Goal: Information Seeking & Learning: Check status

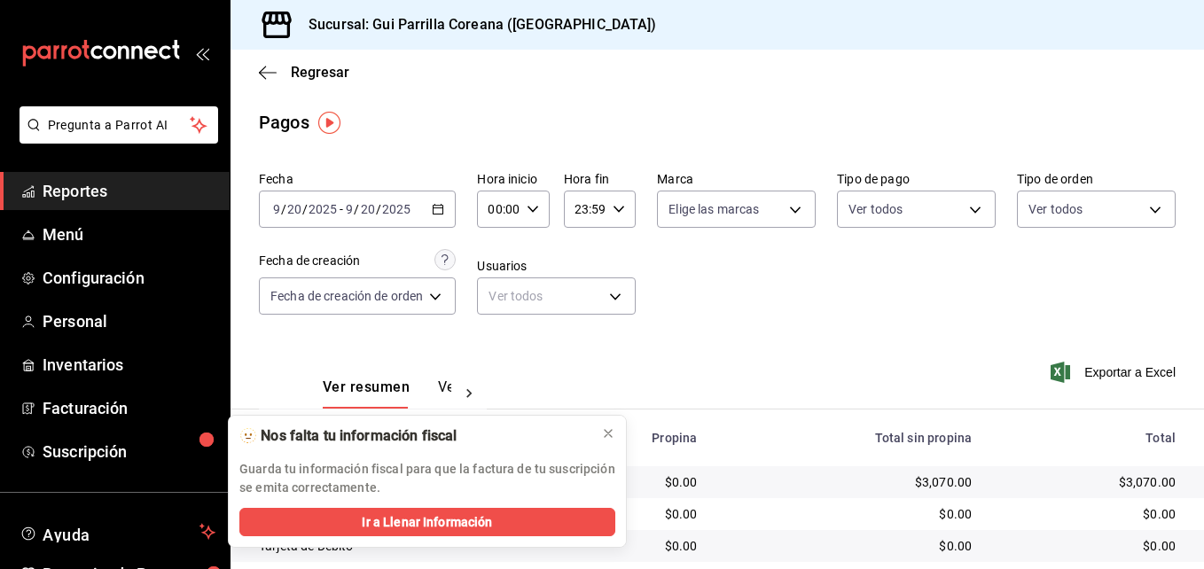
click at [436, 208] on \(Stroke\) "button" at bounding box center [439, 207] width 10 height 1
click at [441, 208] on \(Stroke\) "button" at bounding box center [439, 207] width 10 height 1
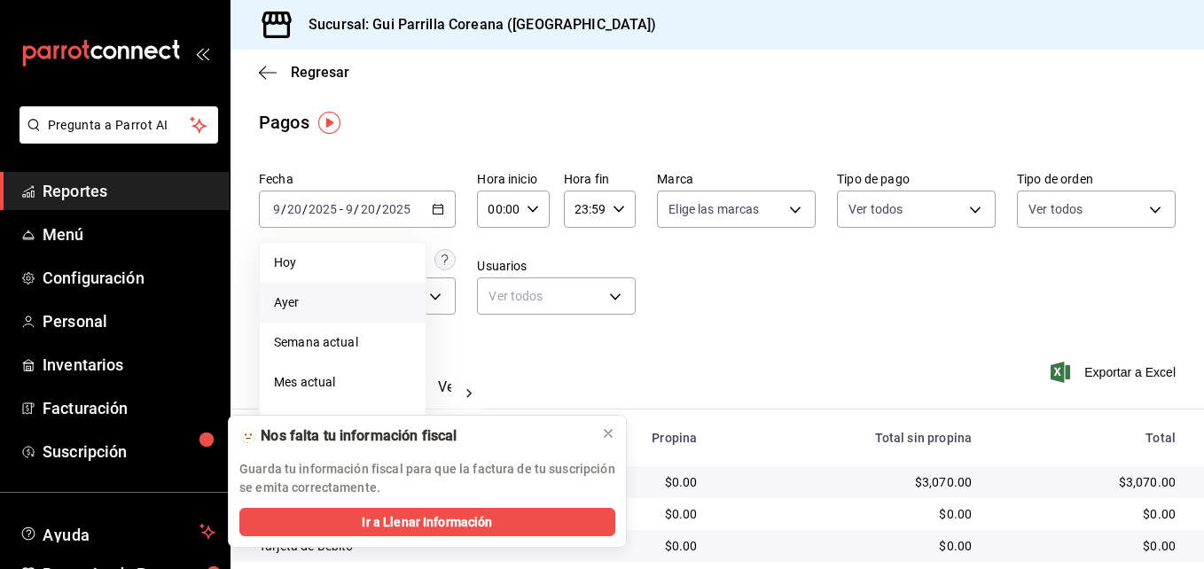
click at [320, 292] on li "Ayer" at bounding box center [343, 303] width 166 height 40
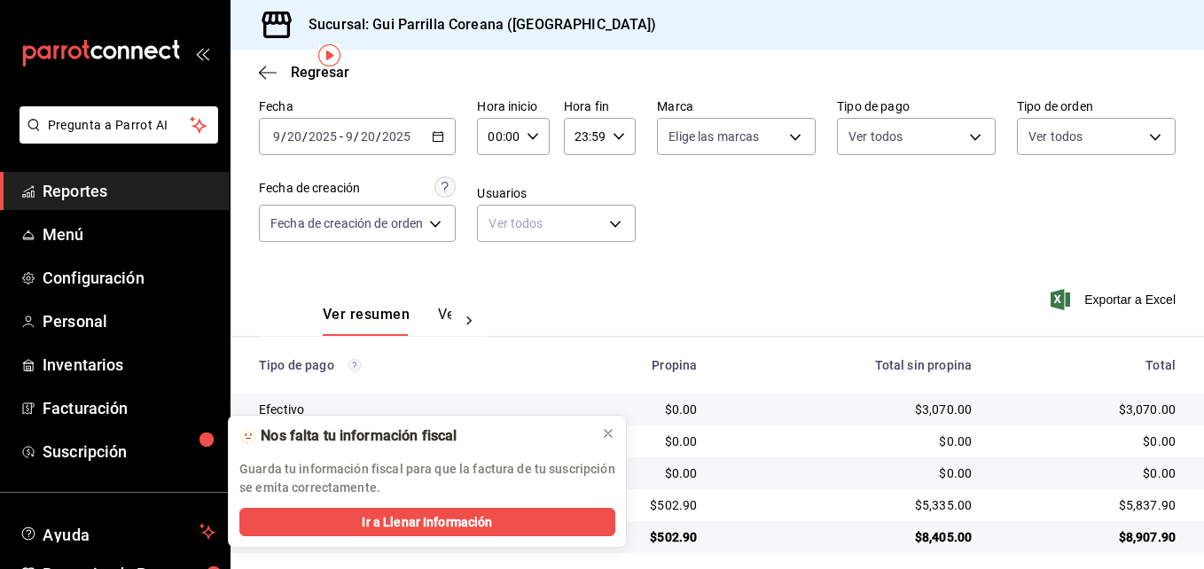
scroll to position [86, 0]
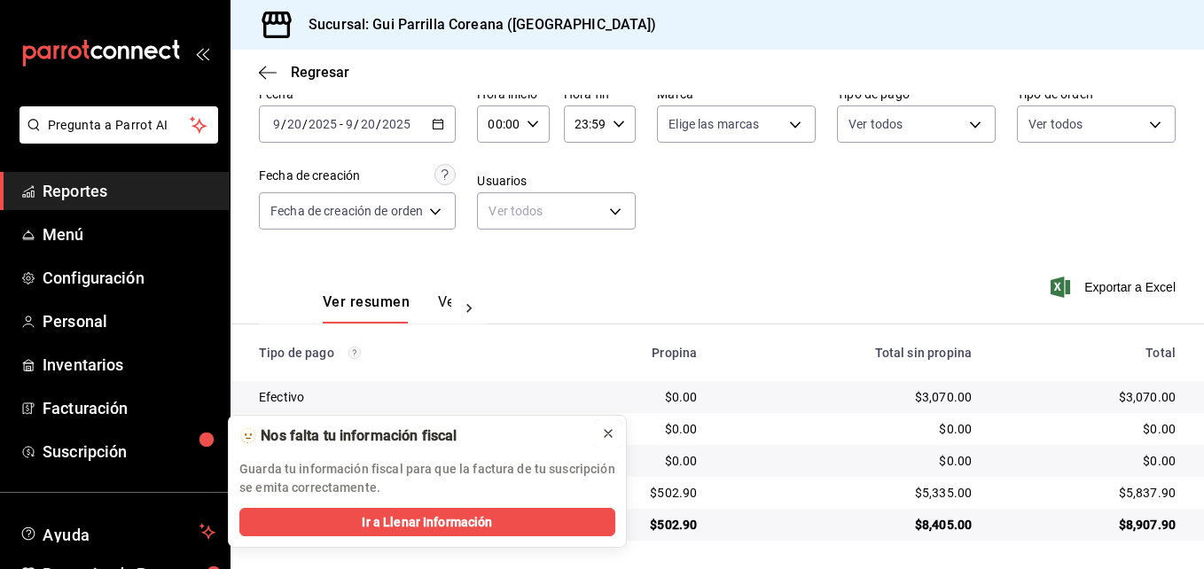
click at [603, 434] on icon at bounding box center [608, 433] width 14 height 14
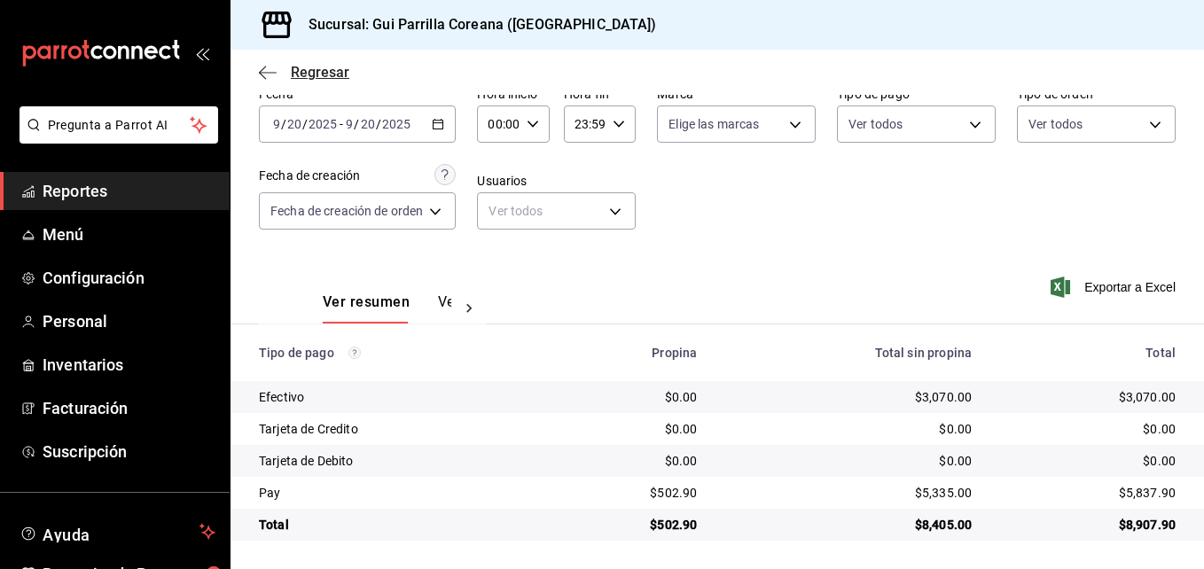
click at [269, 80] on icon "button" at bounding box center [268, 73] width 18 height 16
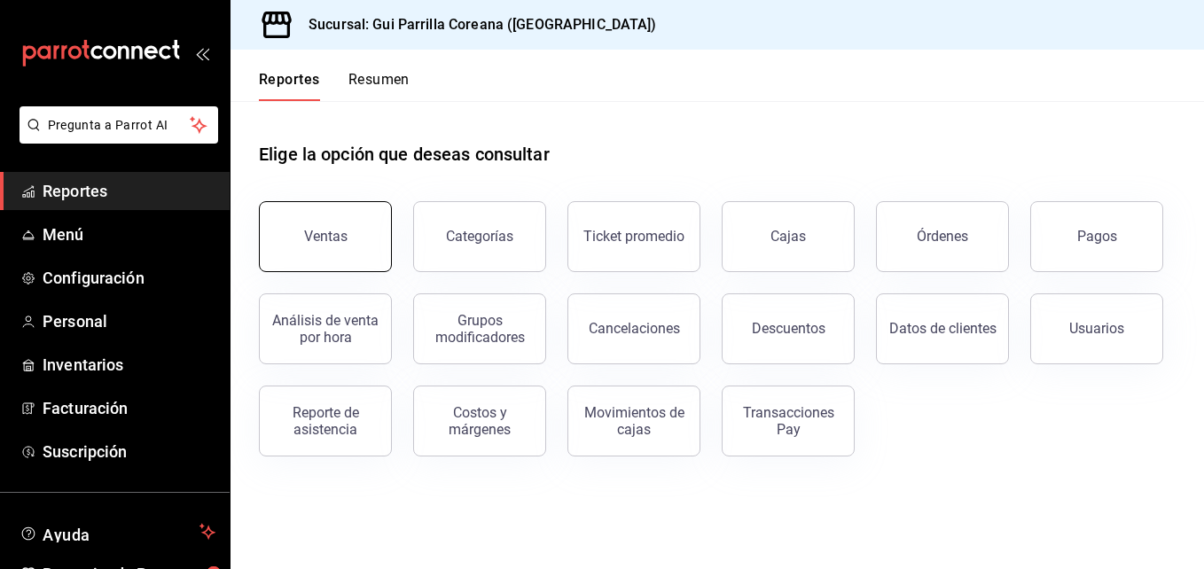
click at [336, 239] on div "Ventas" at bounding box center [325, 236] width 43 height 17
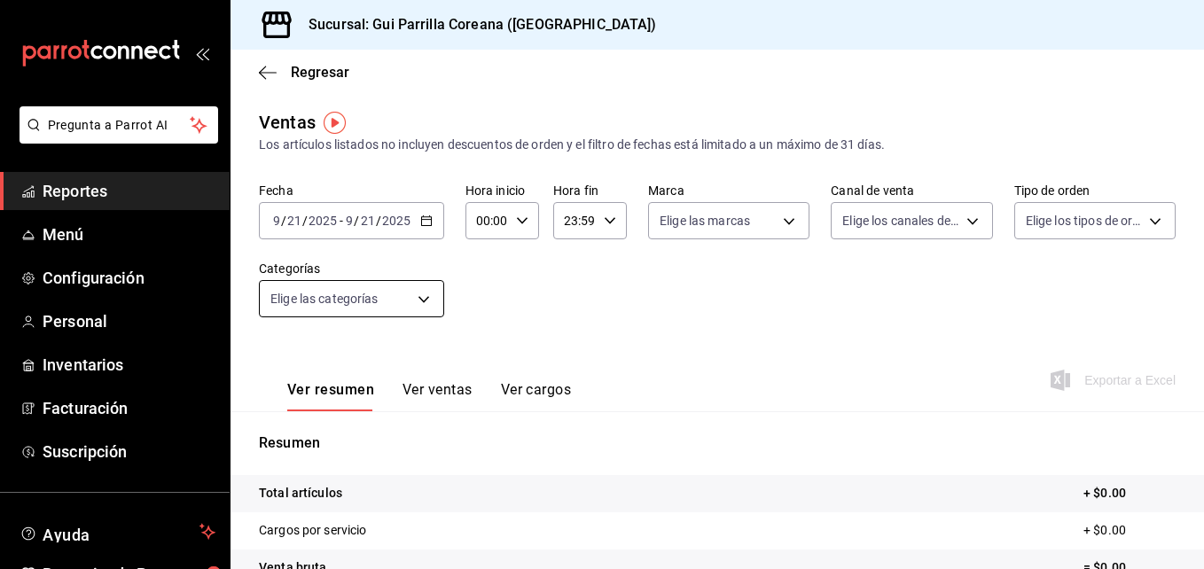
click at [417, 309] on body "Pregunta a Parrot AI Reportes Menú Configuración Personal Inventarios Facturaci…" at bounding box center [602, 284] width 1204 height 569
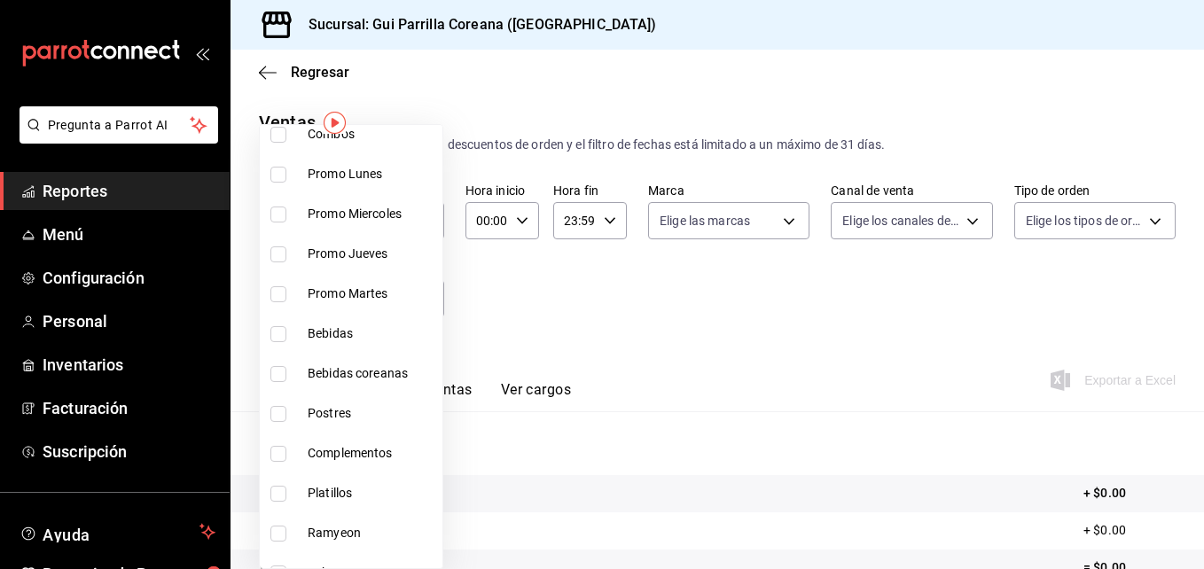
scroll to position [119, 0]
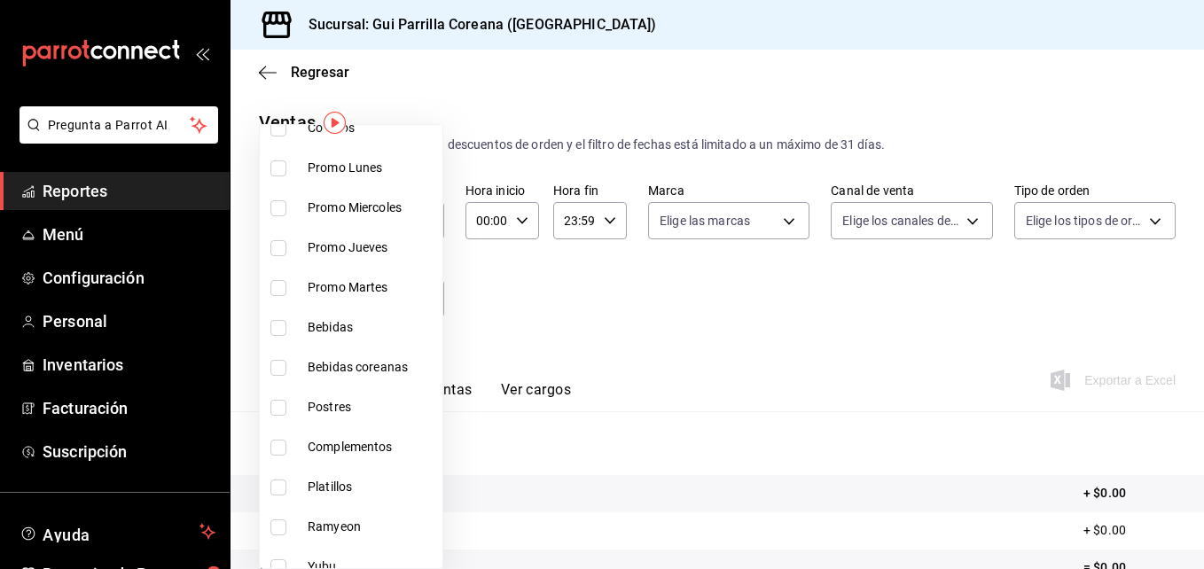
click at [359, 324] on span "Bebidas" at bounding box center [372, 327] width 128 height 19
type input "b74be899-afa6-444f-9537-20746fc21cb1"
checkbox input "true"
click at [842, 270] on div at bounding box center [602, 284] width 1204 height 569
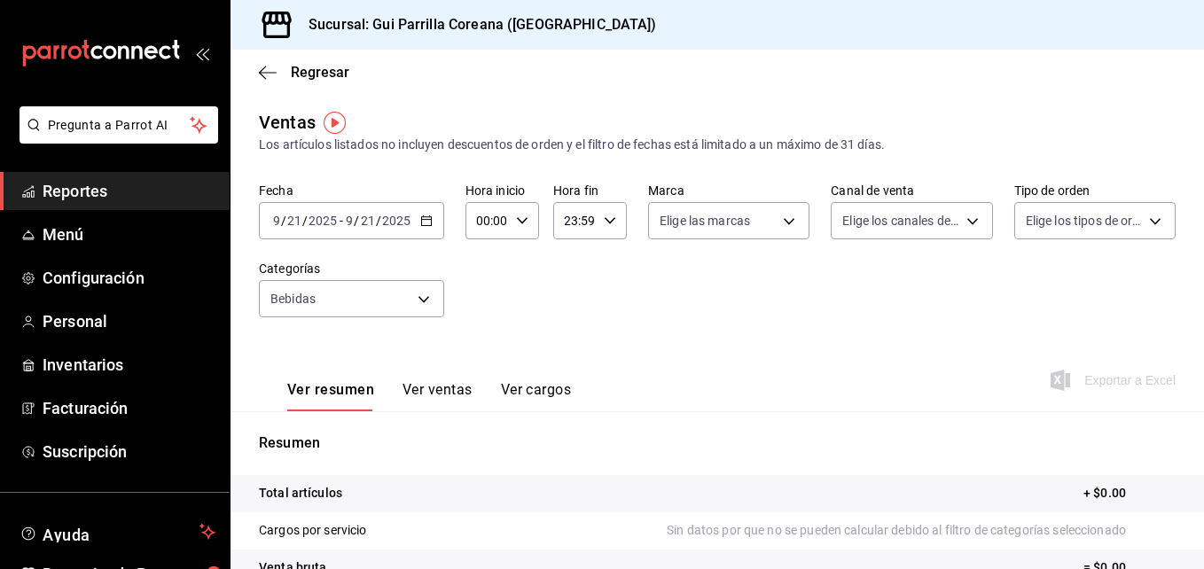
click at [446, 391] on button "Ver ventas" at bounding box center [437, 396] width 70 height 30
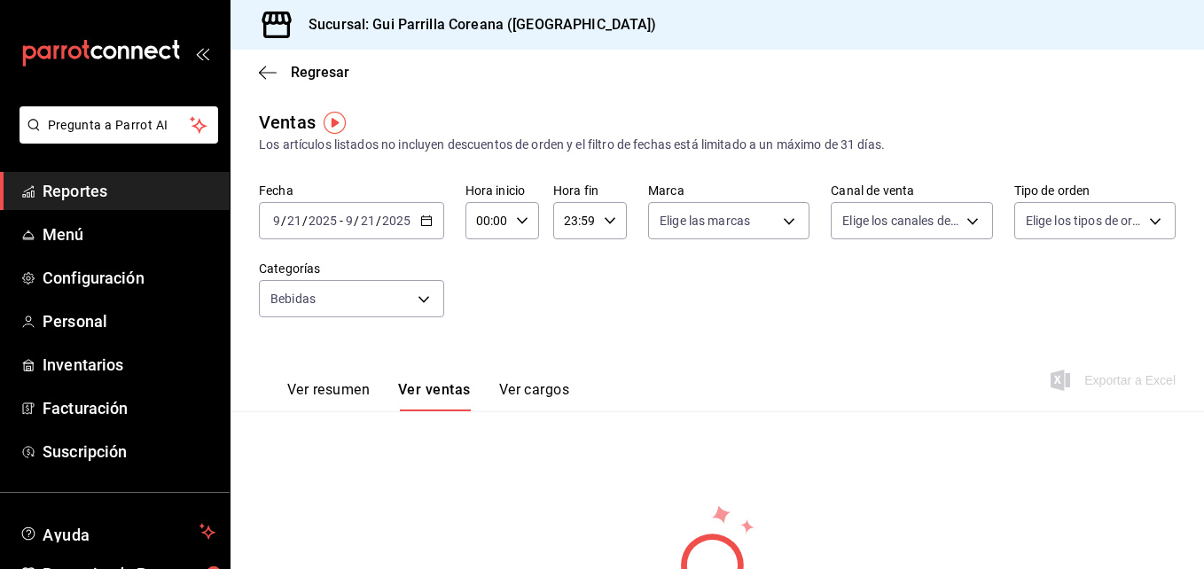
click at [424, 228] on div "[DATE] [DATE] - [DATE] [DATE]" at bounding box center [351, 220] width 185 height 37
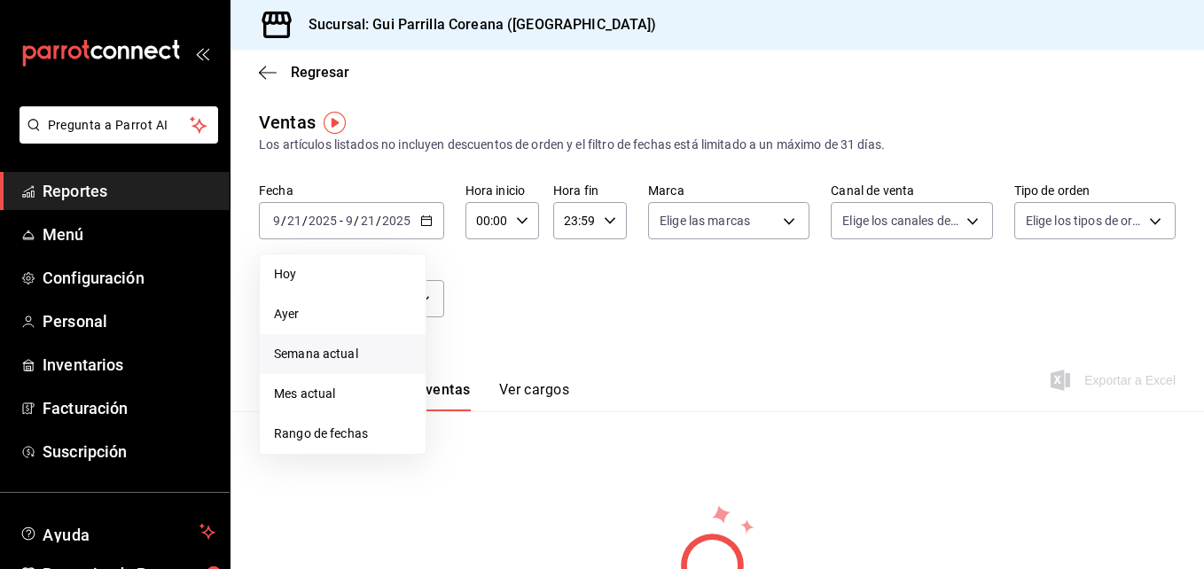
click at [343, 358] on span "Semana actual" at bounding box center [342, 354] width 137 height 19
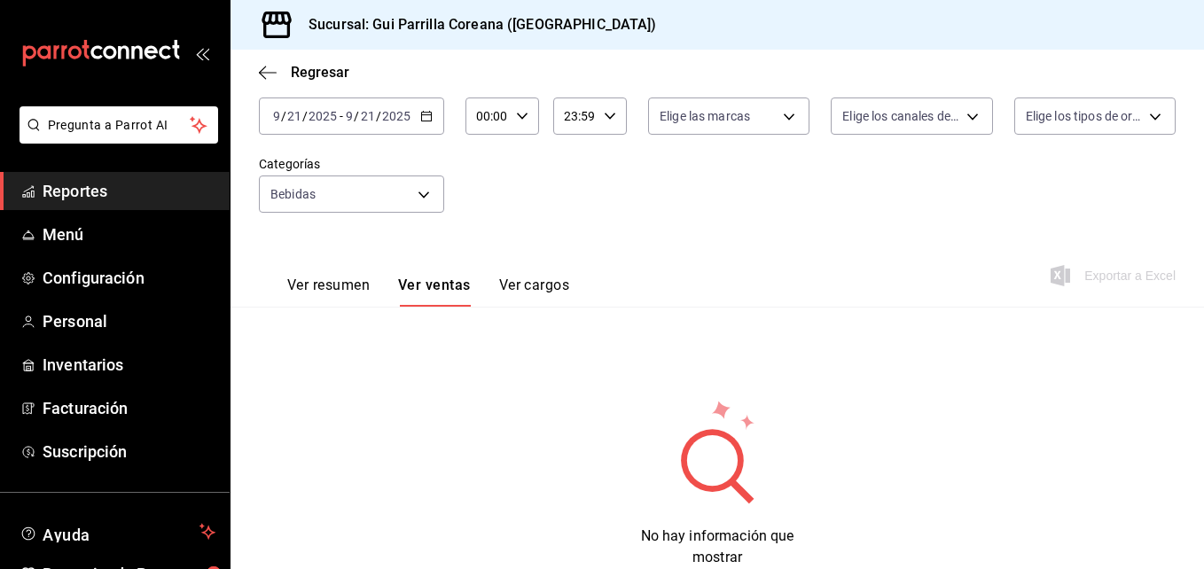
scroll to position [153, 0]
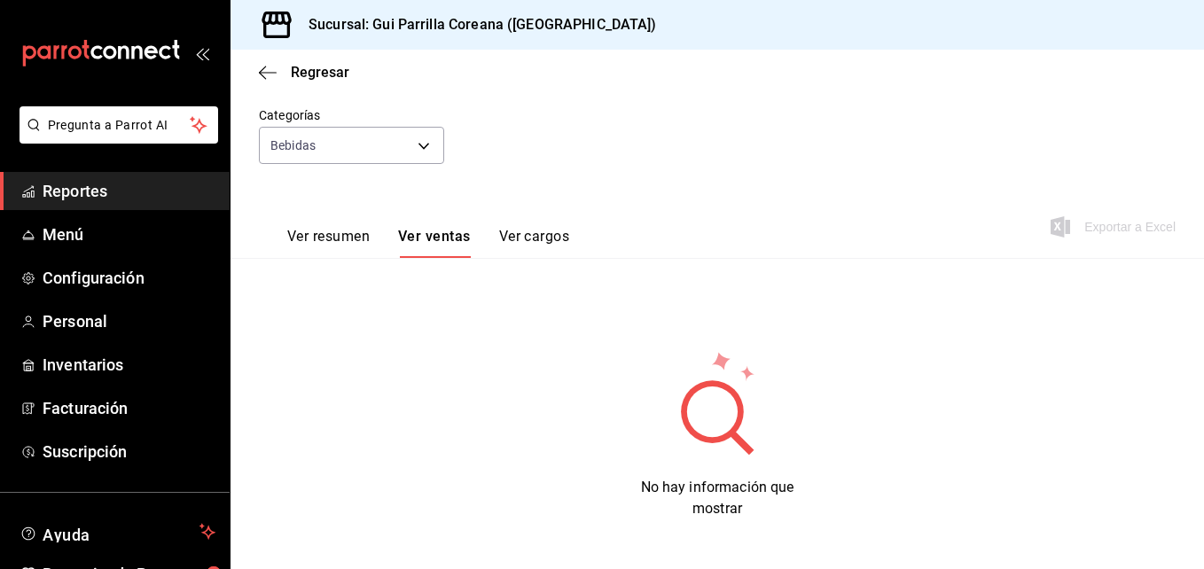
click at [337, 223] on div "Ver resumen Ver ventas Ver cargos" at bounding box center [414, 232] width 310 height 51
click at [338, 228] on button "Ver resumen" at bounding box center [328, 243] width 82 height 30
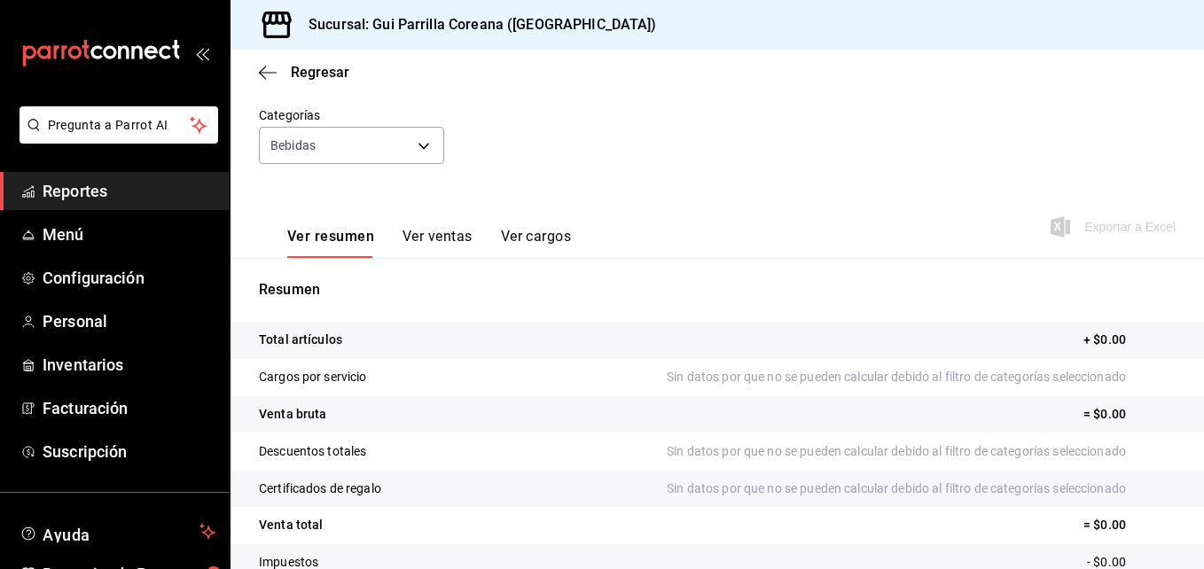
click at [434, 226] on div "Ver resumen Ver ventas Ver cargos" at bounding box center [415, 232] width 312 height 51
click at [441, 238] on button "Ver ventas" at bounding box center [437, 243] width 70 height 30
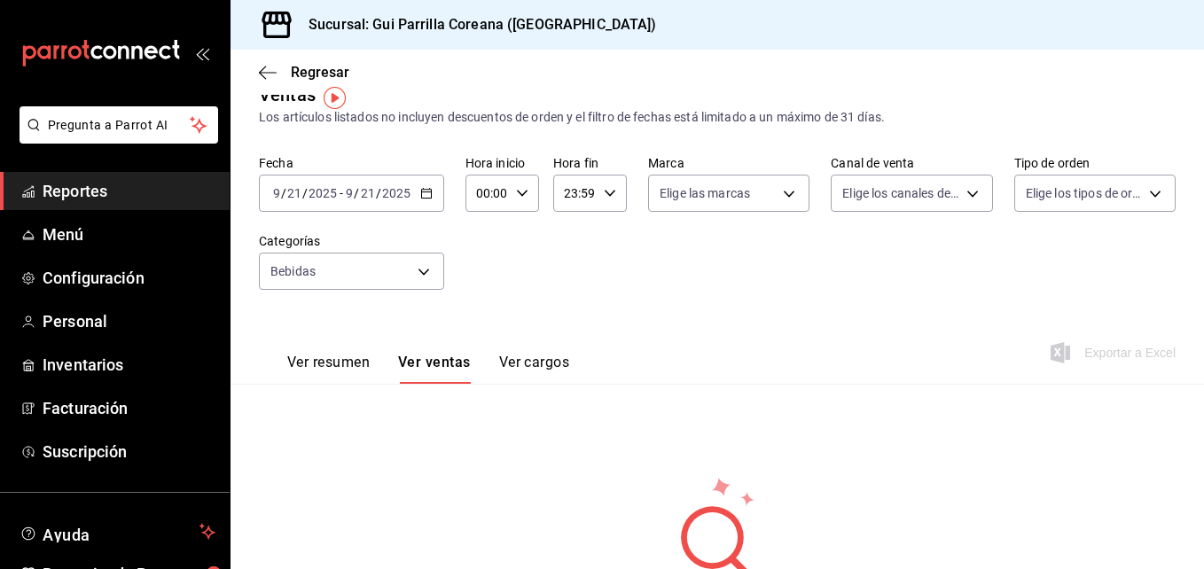
scroll to position [25, 0]
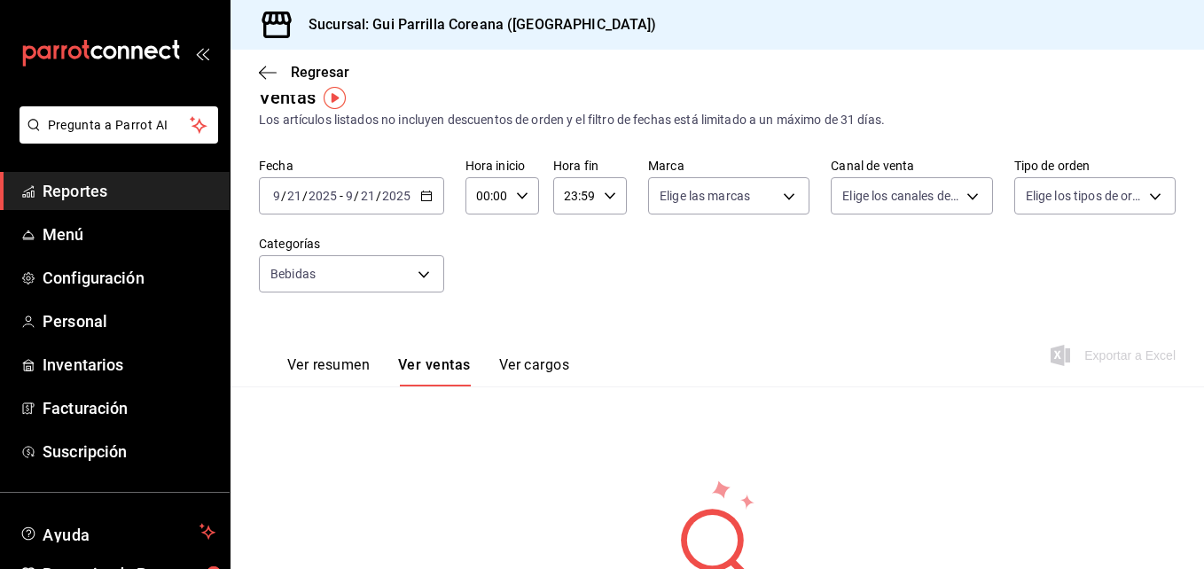
click at [427, 193] on icon "button" at bounding box center [426, 196] width 12 height 12
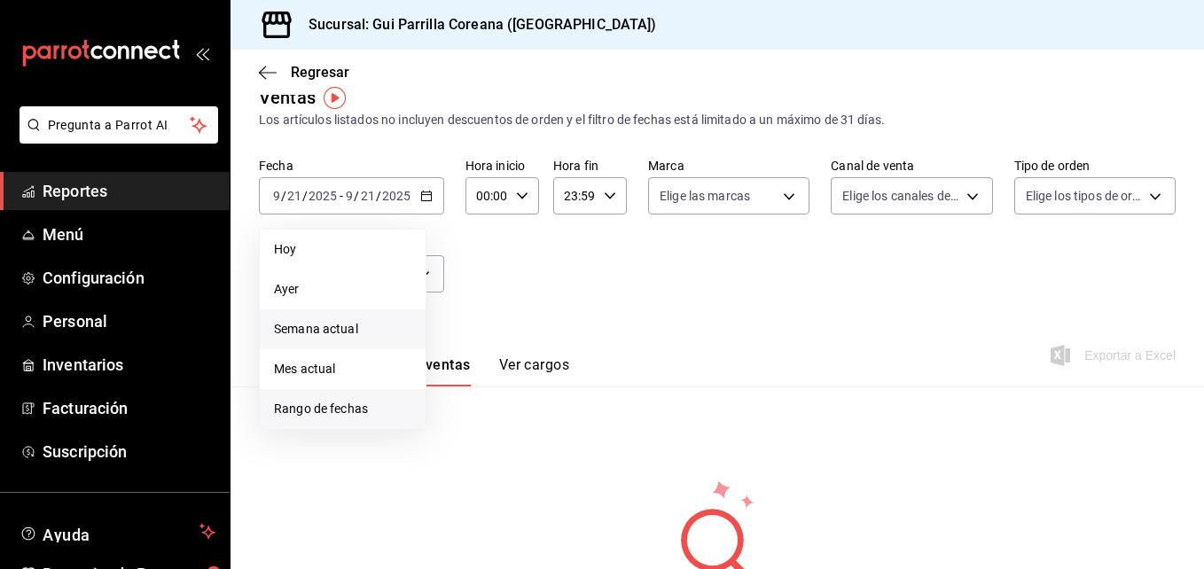
click at [349, 401] on span "Rango de fechas" at bounding box center [342, 409] width 137 height 19
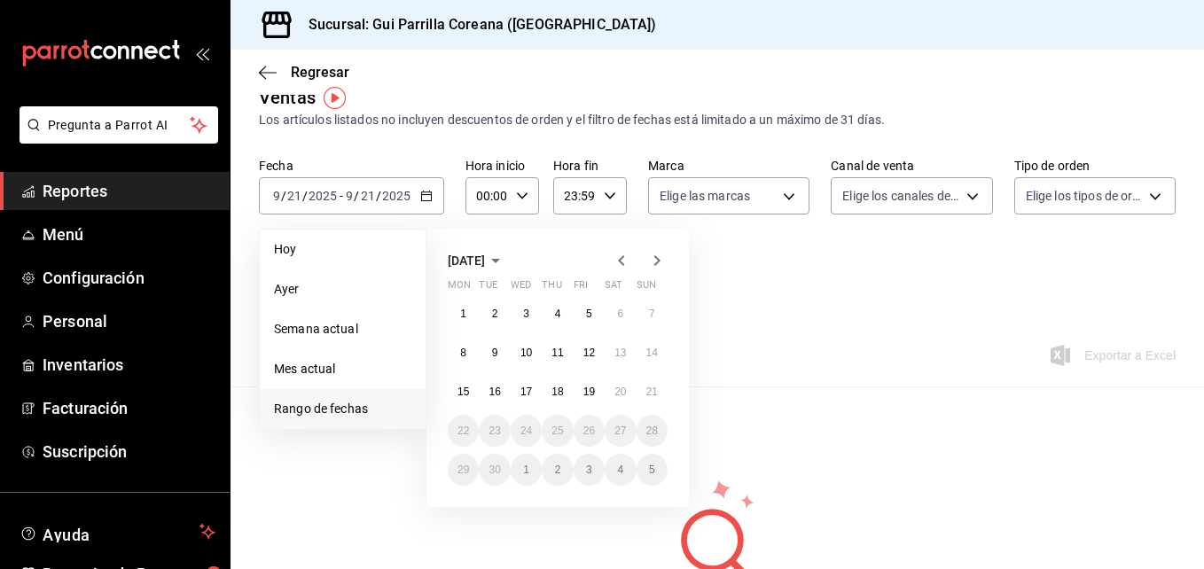
click at [805, 226] on div "Fecha [DATE] [DATE] - [DATE] [DATE] [DATE] [DATE] Semana actual Mes actual [GEO…" at bounding box center [717, 236] width 917 height 156
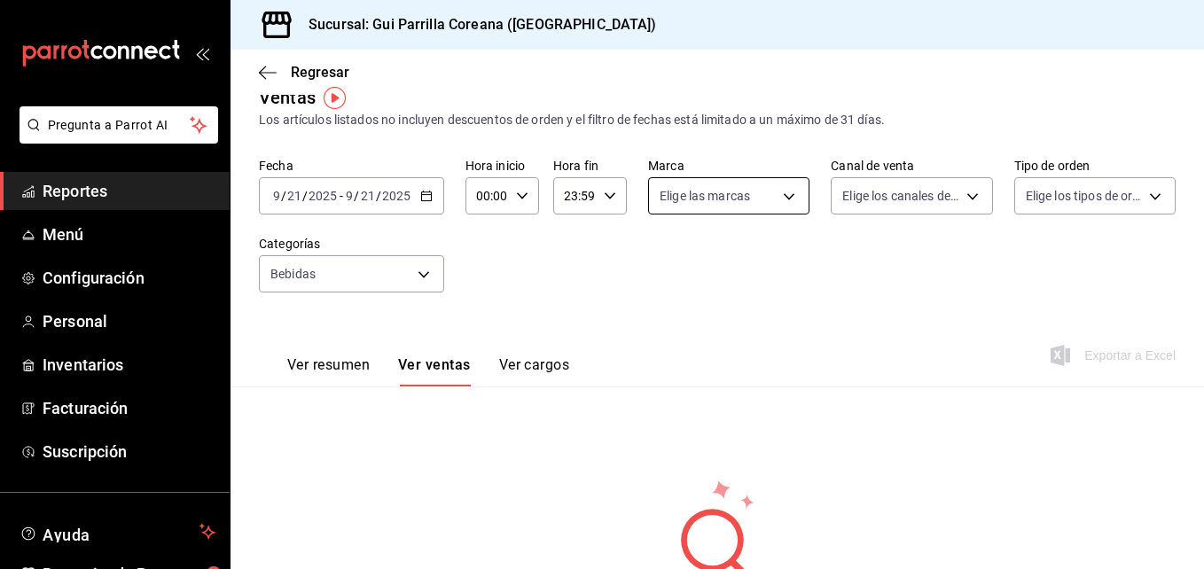
click at [786, 203] on body "Pregunta a Parrot AI Reportes Menú Configuración Personal Inventarios Facturaci…" at bounding box center [602, 284] width 1204 height 569
click at [763, 262] on li "Ver todas" at bounding box center [793, 263] width 298 height 52
type input "0f2ed5f6-cf2d-4c1b-b68c-cb0bef3cf136"
checkbox input "true"
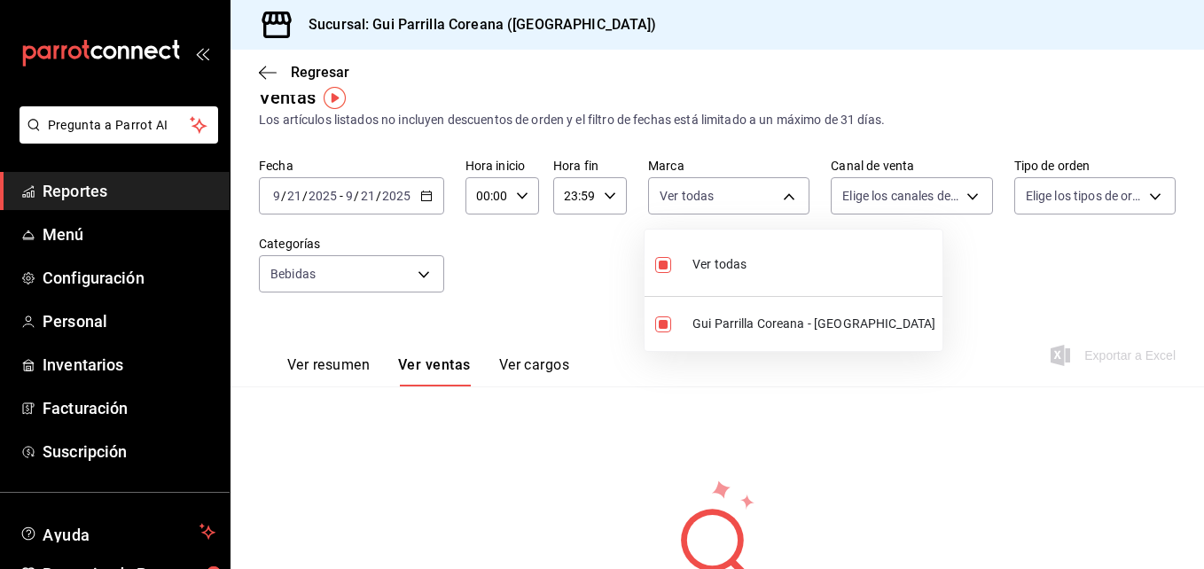
click at [930, 170] on div at bounding box center [602, 284] width 1204 height 569
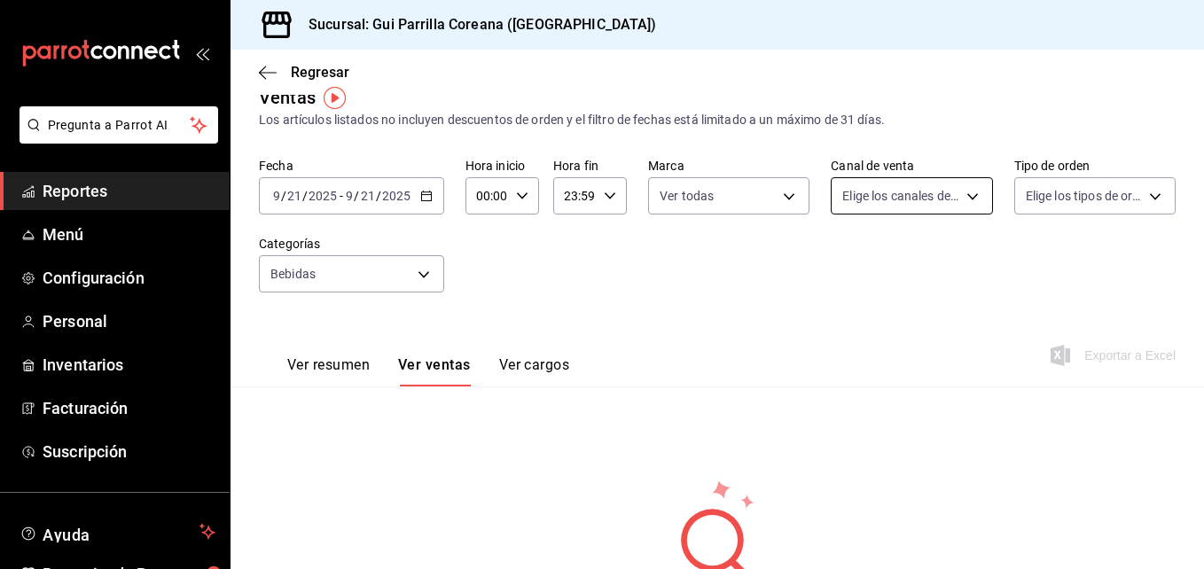
click at [934, 185] on body "Pregunta a Parrot AI Reportes Menú Configuración Personal Inventarios Facturaci…" at bounding box center [602, 284] width 1204 height 569
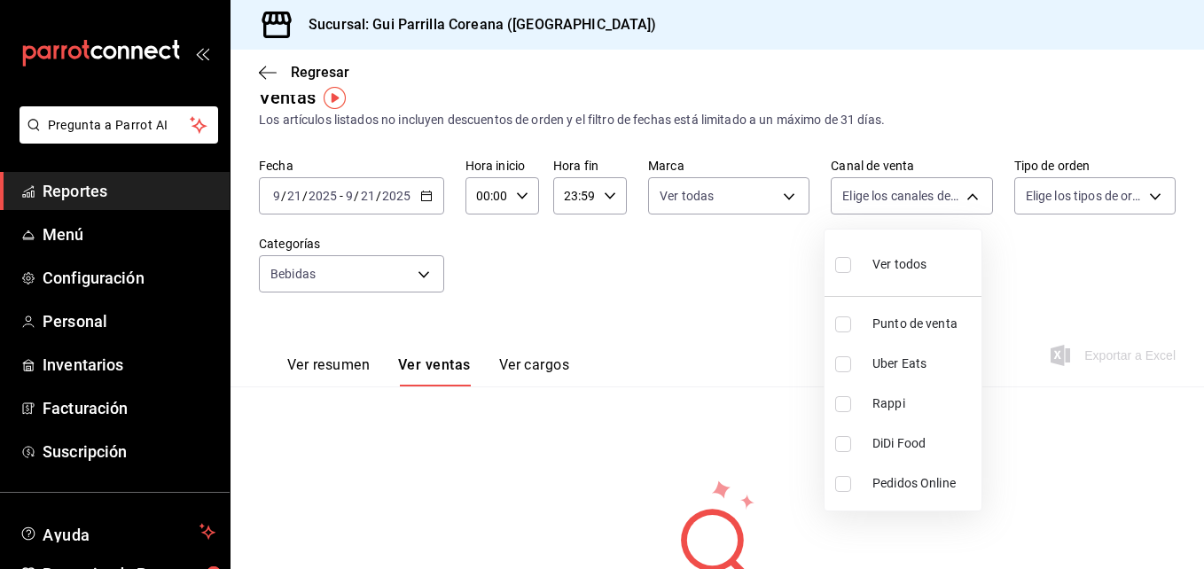
click at [936, 246] on li "Ver todos" at bounding box center [902, 263] width 157 height 52
type input "PARROT,UBER_EATS,RAPPI,DIDI_FOOD,ONLINE"
checkbox input "true"
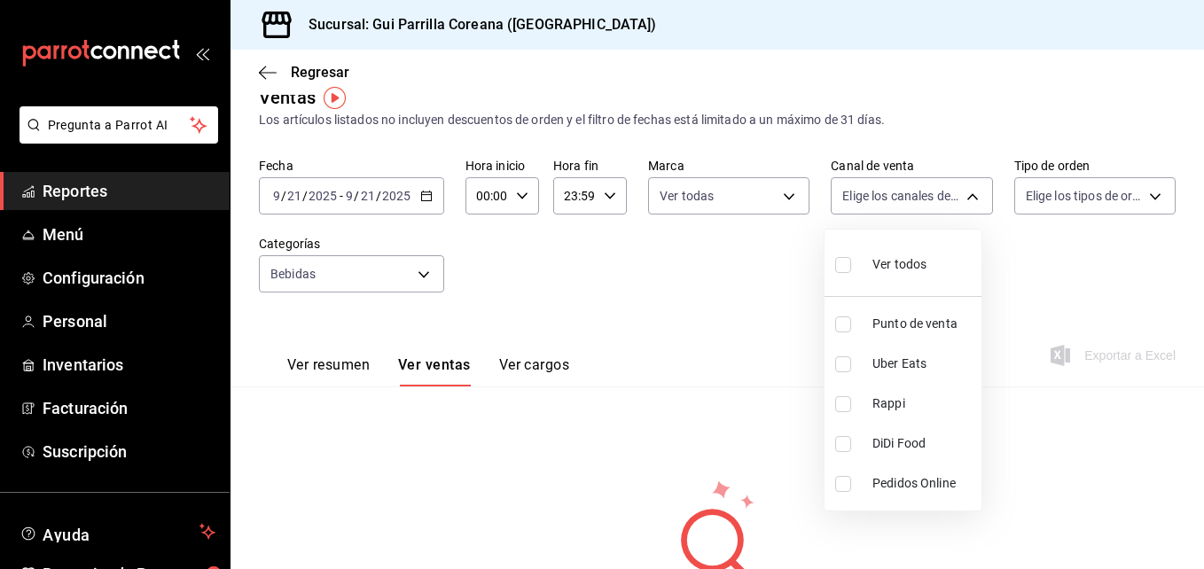
checkbox input "true"
click at [1049, 205] on div at bounding box center [602, 284] width 1204 height 569
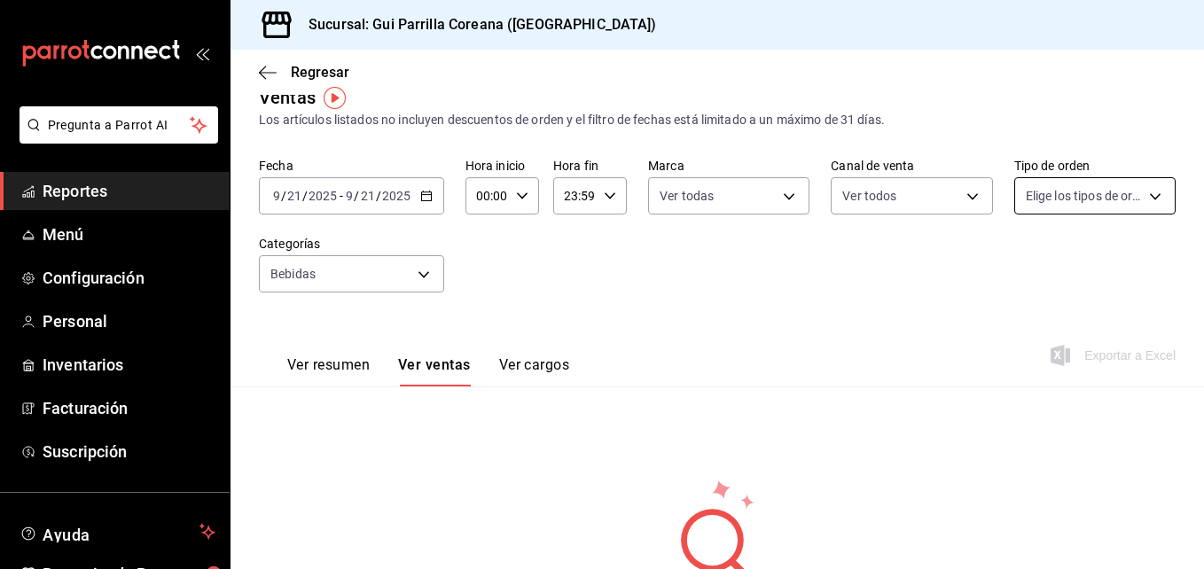
click at [1084, 196] on body "Pregunta a Parrot AI Reportes Menú Configuración Personal Inventarios Facturaci…" at bounding box center [602, 284] width 1204 height 569
click at [1078, 254] on div "Ver todos" at bounding box center [1060, 263] width 91 height 38
type input "af2d440f-cb25-438a-bf6e-edc28bd917e4,1e89e771-ba32-43b4-8dd0-84a933e4b18c,EXTER…"
checkbox input "true"
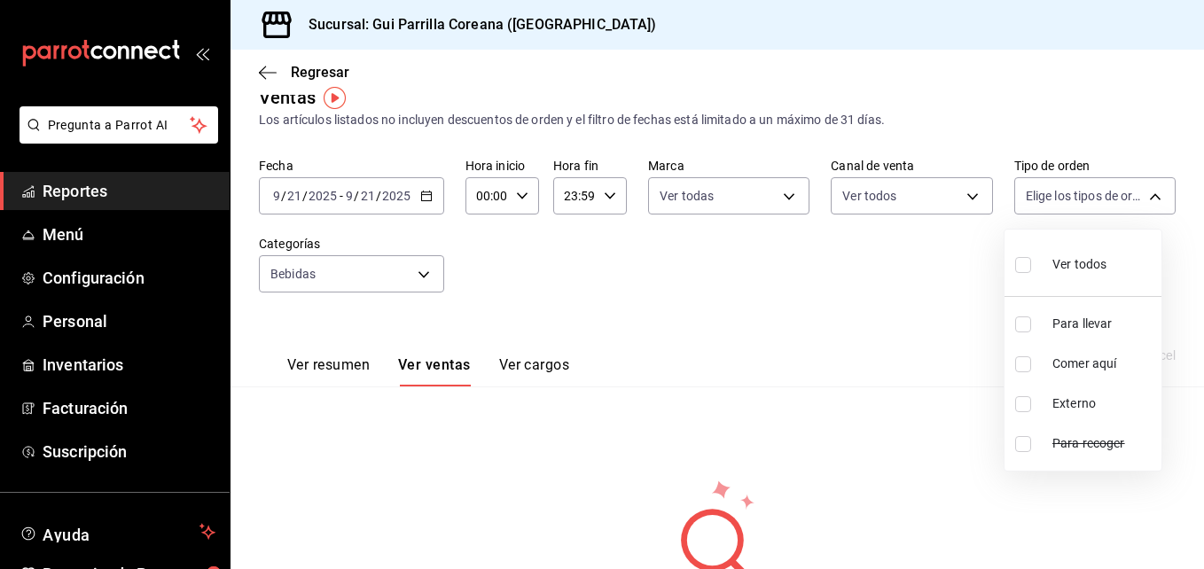
checkbox input "true"
click at [879, 275] on div at bounding box center [602, 284] width 1204 height 569
click at [340, 364] on button "Ver resumen" at bounding box center [328, 371] width 82 height 30
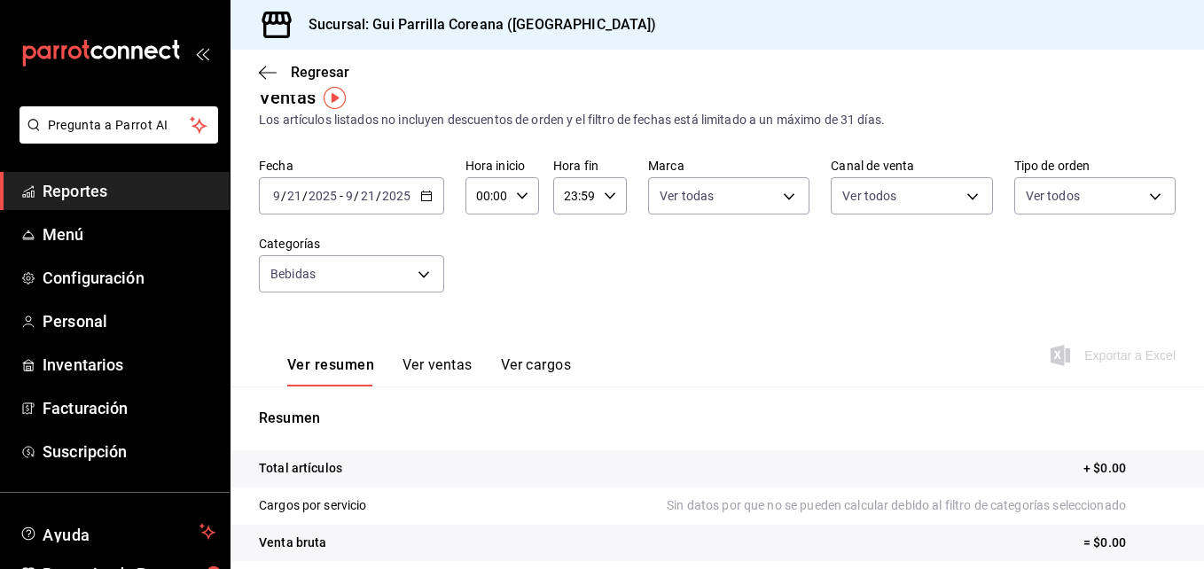
click at [533, 358] on button "Ver cargos" at bounding box center [536, 371] width 71 height 30
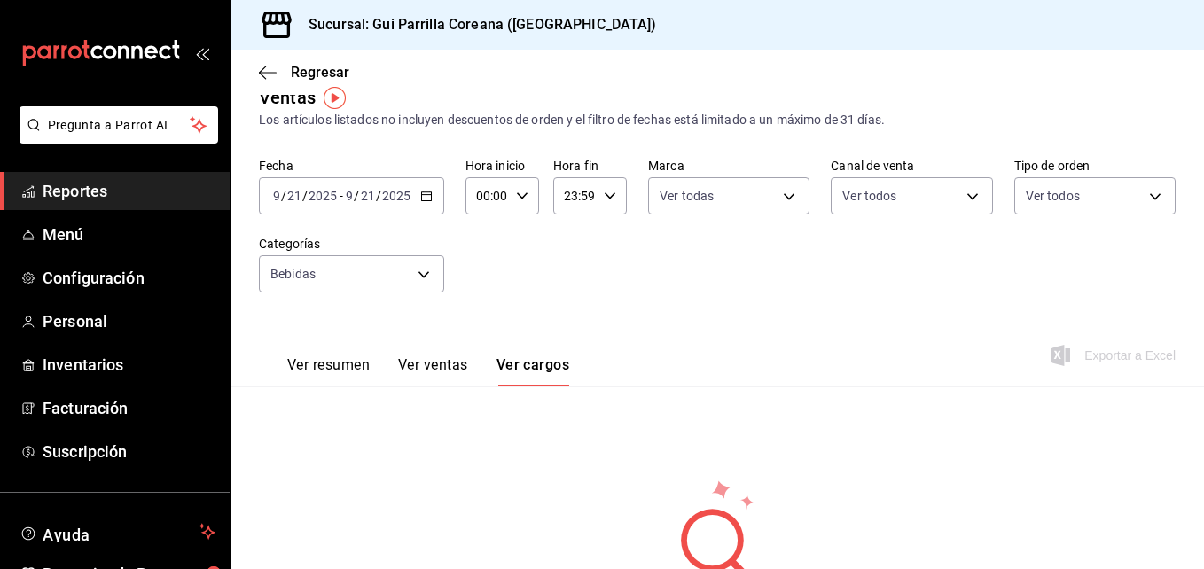
drag, startPoint x: 1184, startPoint y: 185, endPoint x: 1194, endPoint y: 225, distance: 41.3
click at [1194, 225] on div "Regresar Ventas Los artículos listados no incluyen descuentos de orden y el fil…" at bounding box center [716, 309] width 973 height 519
click at [439, 196] on div "[DATE] [DATE] - [DATE] [DATE]" at bounding box center [351, 195] width 185 height 37
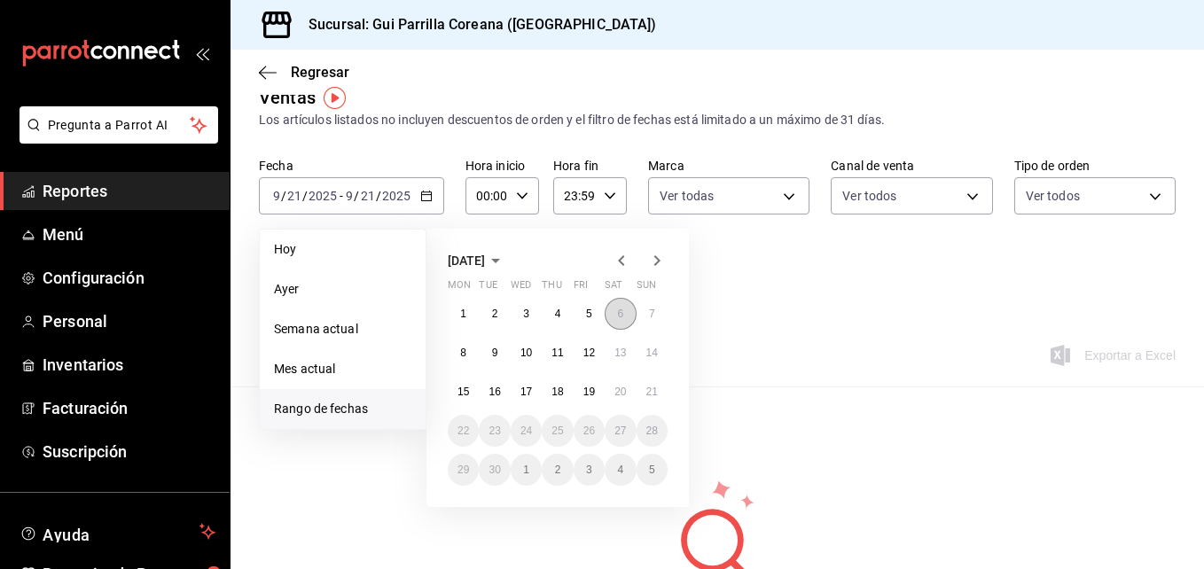
click at [619, 316] on abbr "6" at bounding box center [620, 314] width 6 height 12
click at [559, 394] on abbr "18" at bounding box center [557, 392] width 12 height 12
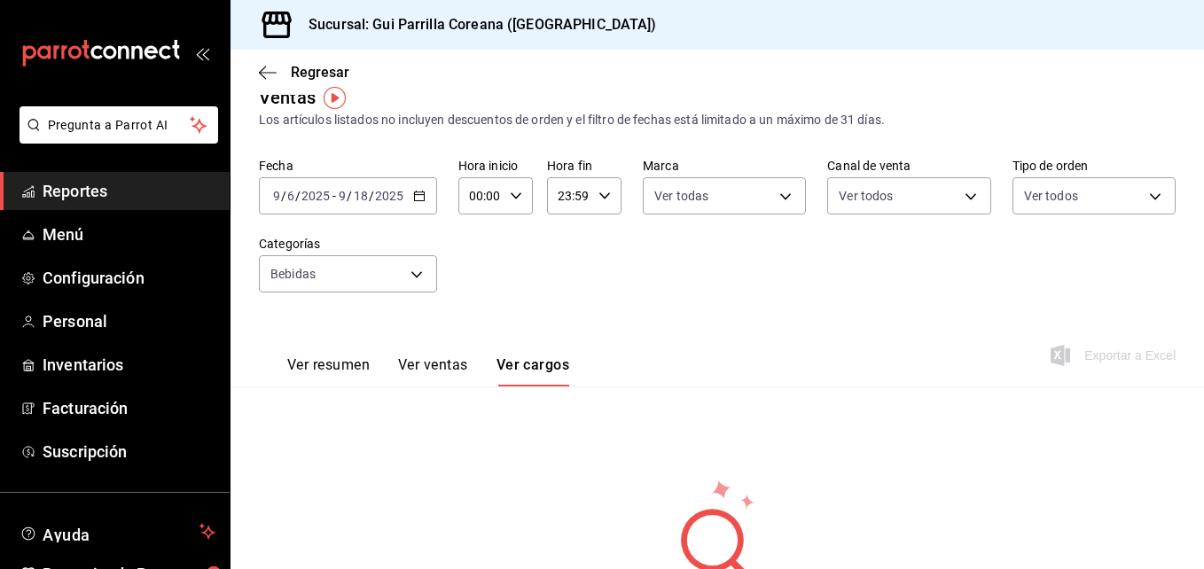
click at [413, 365] on button "Ver ventas" at bounding box center [433, 371] width 70 height 30
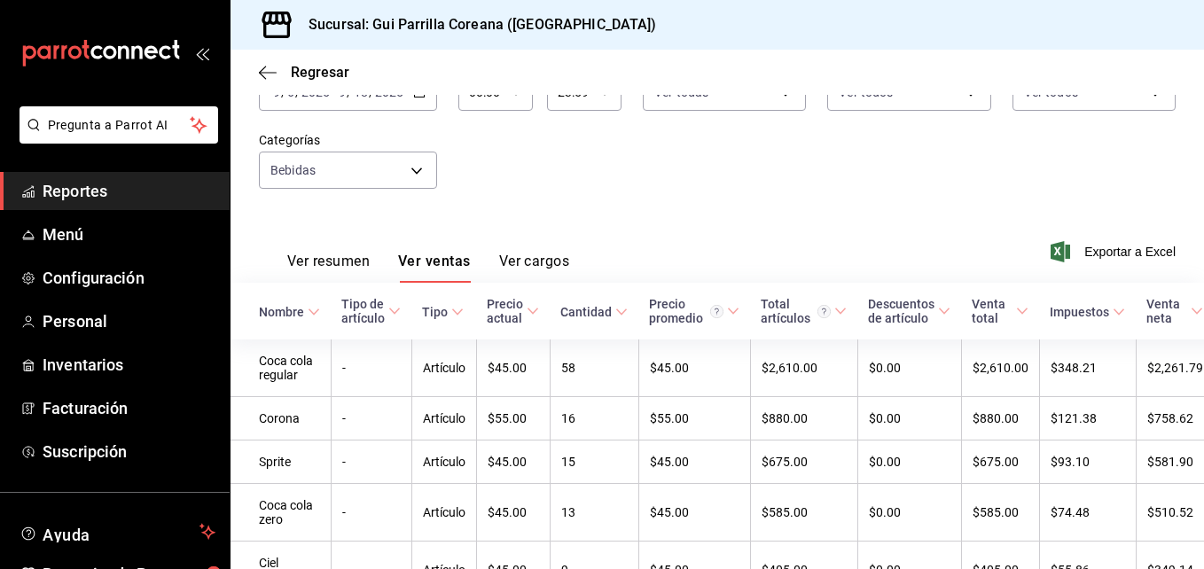
scroll to position [121, 0]
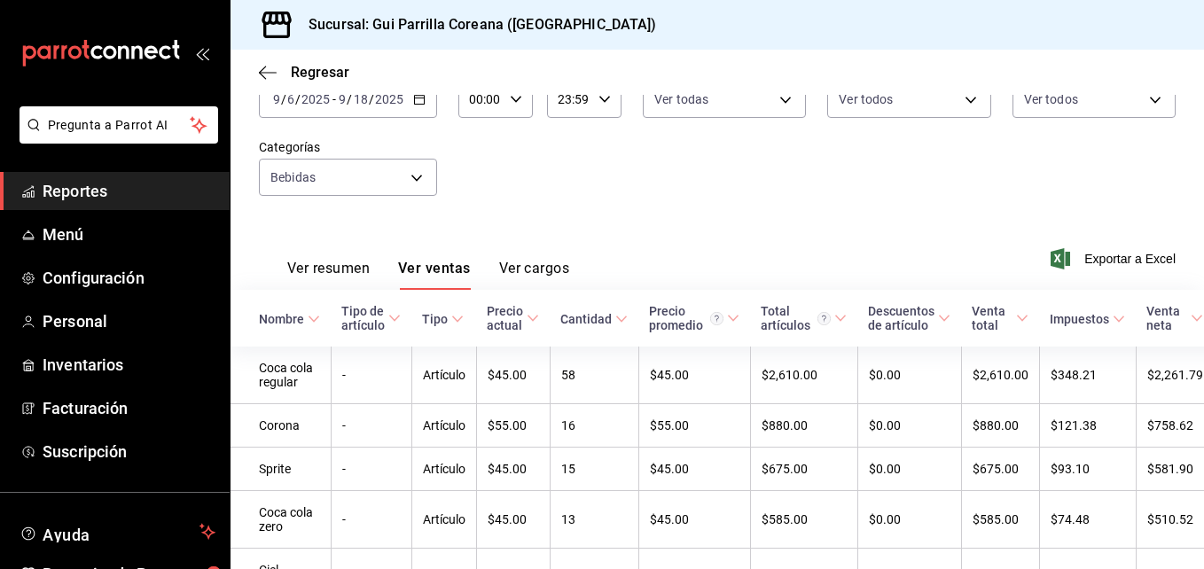
click at [419, 98] on \(Stroke\) "button" at bounding box center [419, 98] width 10 height 1
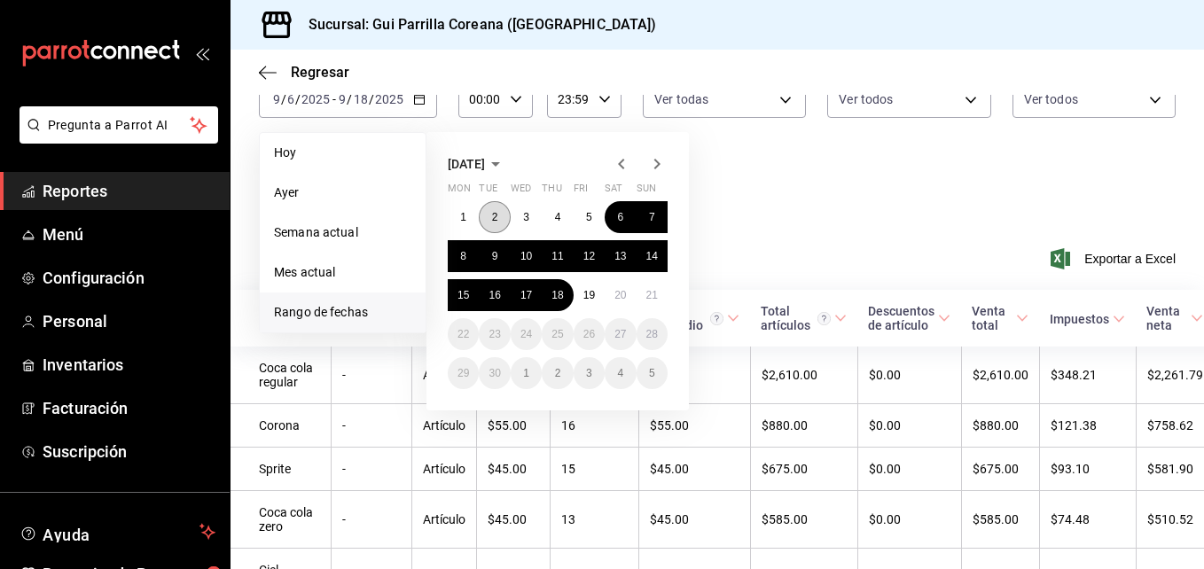
click at [500, 208] on button "2" at bounding box center [494, 217] width 31 height 32
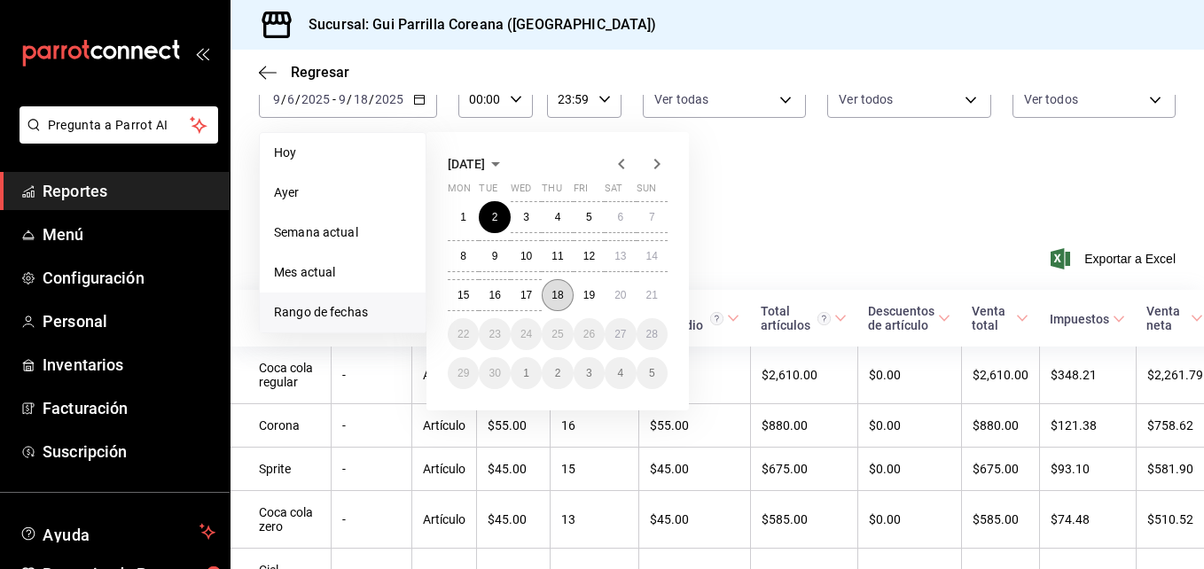
click at [562, 290] on abbr "18" at bounding box center [557, 295] width 12 height 12
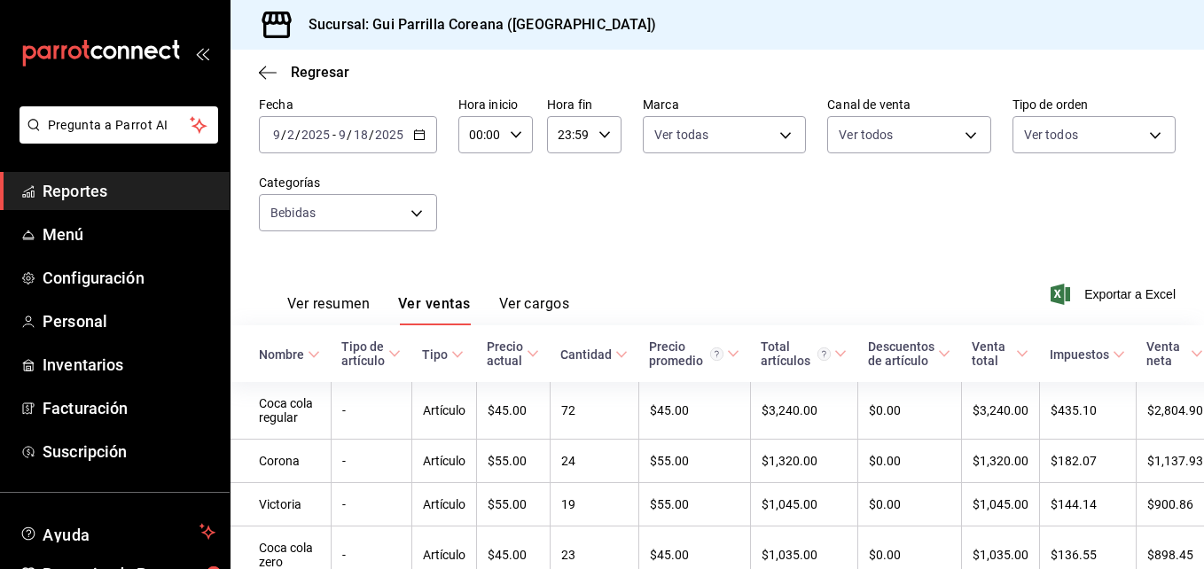
scroll to position [121, 0]
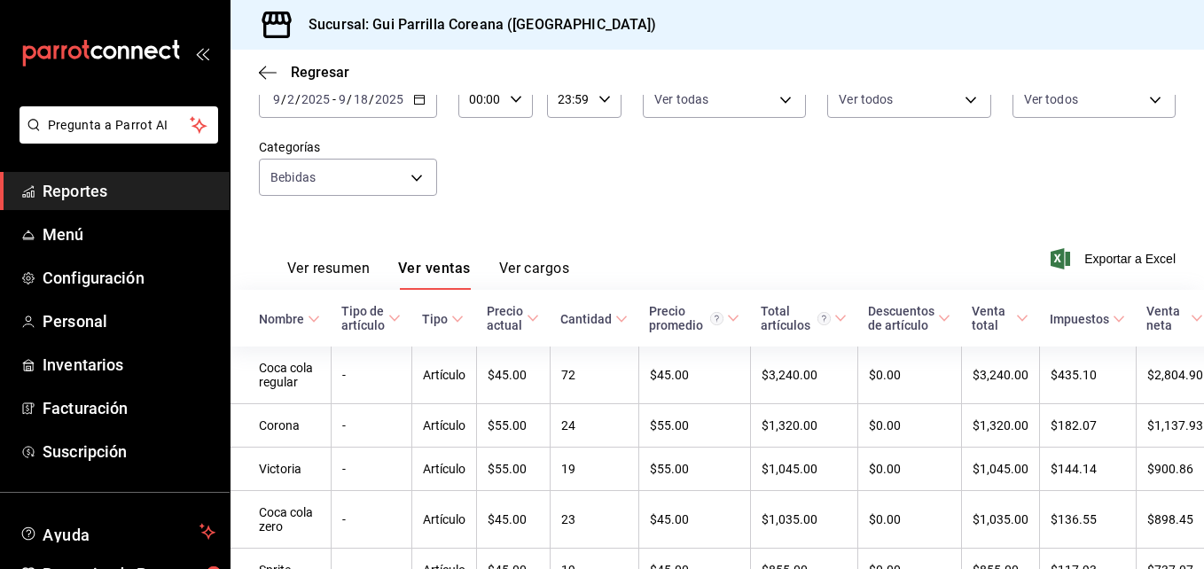
click at [420, 110] on div "[DATE] [DATE] - [DATE] [DATE]" at bounding box center [348, 99] width 178 height 37
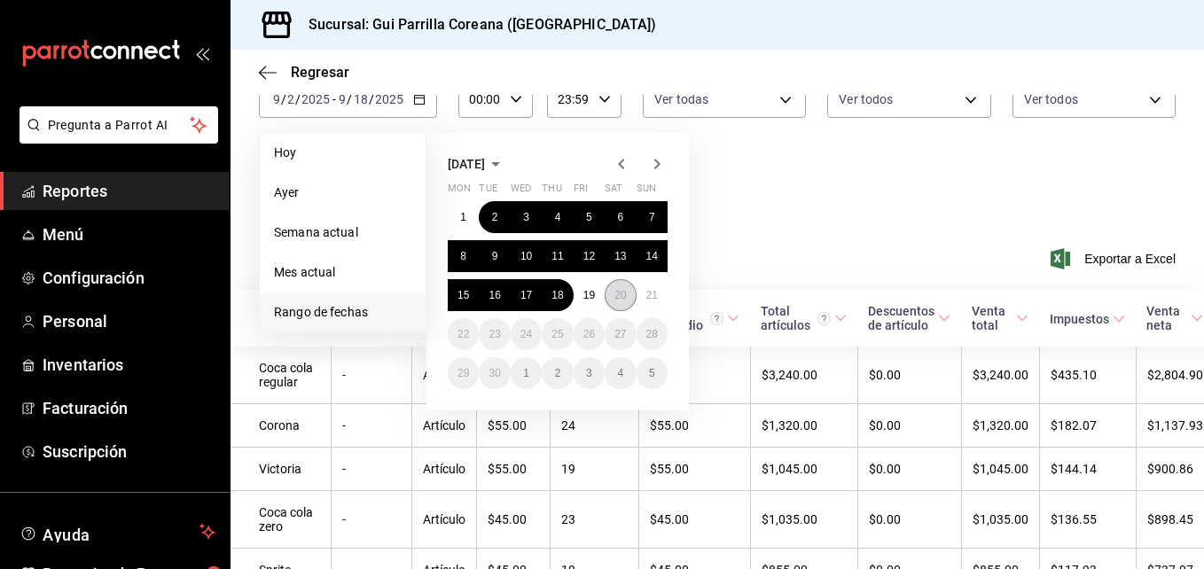
click at [618, 303] on button "20" at bounding box center [620, 295] width 31 height 32
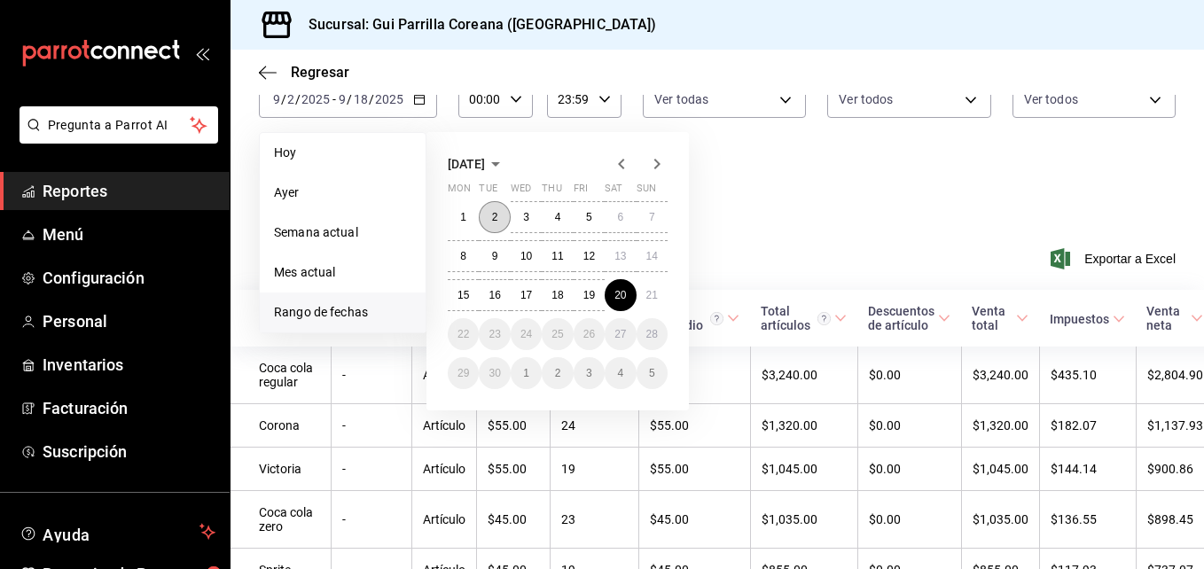
click at [496, 219] on abbr "2" at bounding box center [495, 217] width 6 height 12
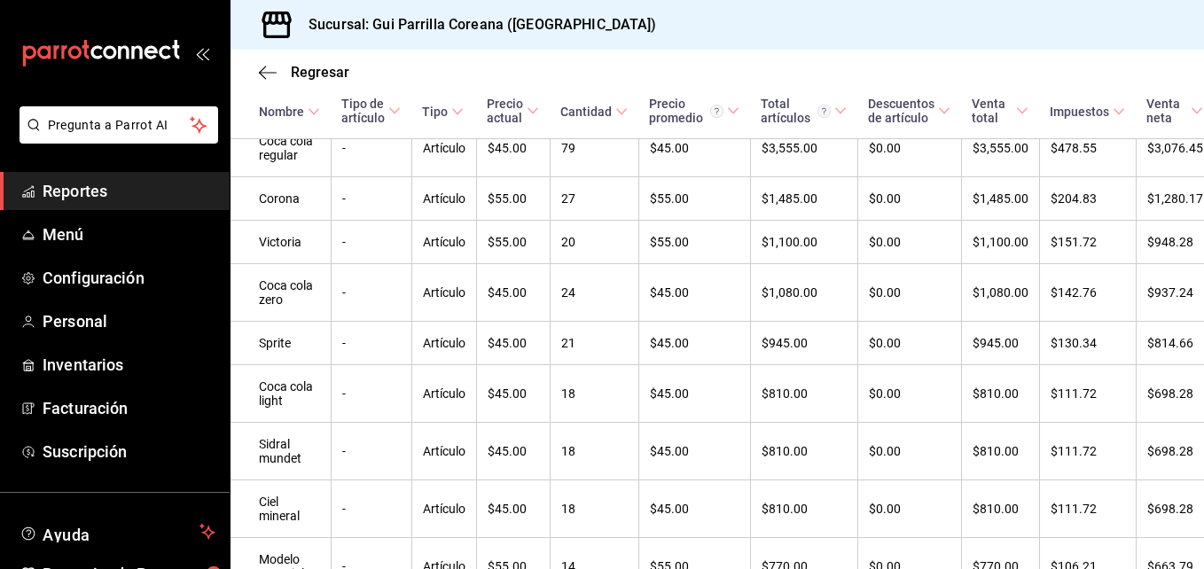
scroll to position [397, 0]
